Goal: Information Seeking & Learning: Understand process/instructions

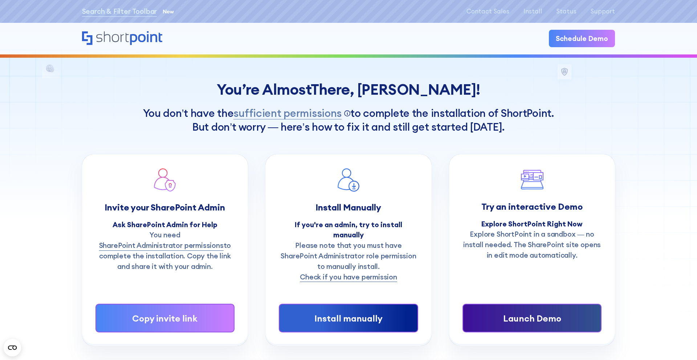
click at [527, 312] on div "Launch Demo" at bounding box center [532, 318] width 110 height 13
